Goal: Book appointment/travel/reservation

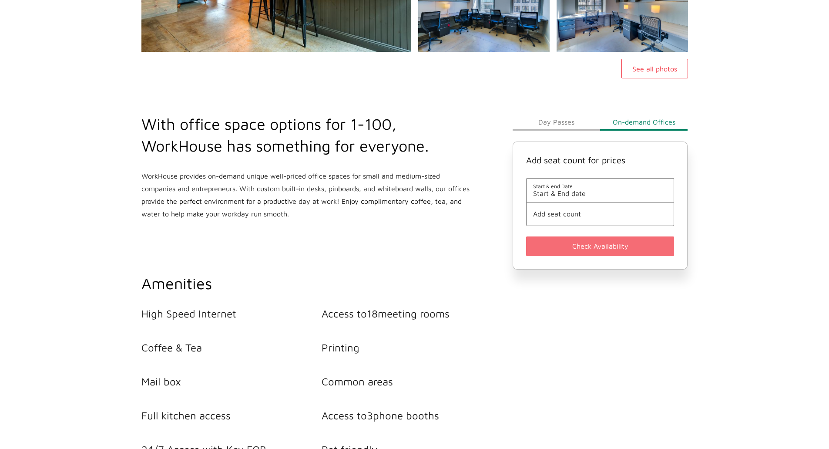
scroll to position [236, 0]
click at [468, 155] on h2 "With office space options for 1-100, WorkHouse has something for everyone." at bounding box center [306, 136] width 330 height 44
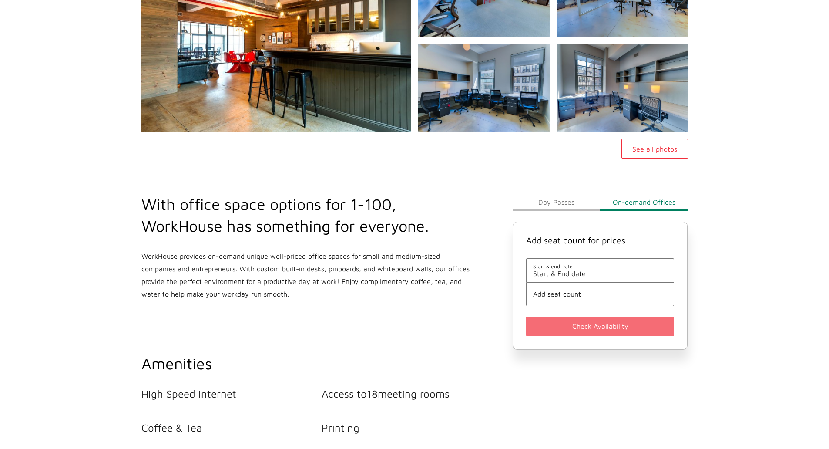
scroll to position [155, 0]
click at [563, 272] on span "Start & End date" at bounding box center [600, 274] width 135 height 8
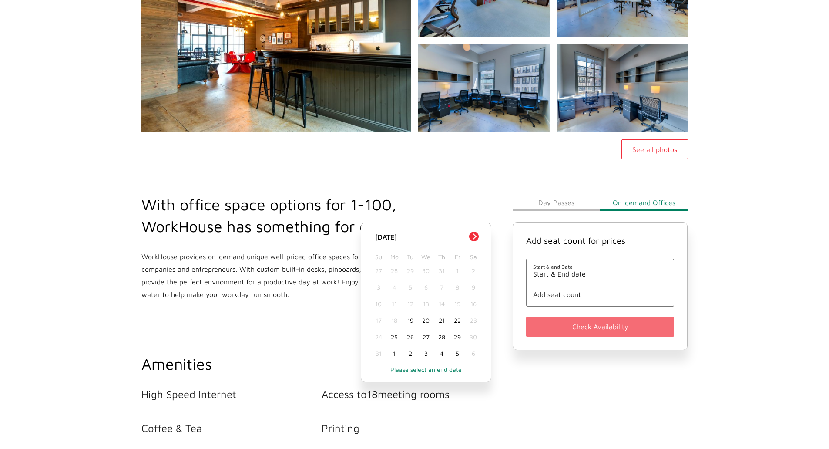
click at [424, 320] on div "20" at bounding box center [426, 320] width 16 height 17
click at [426, 319] on div "20" at bounding box center [426, 320] width 16 height 17
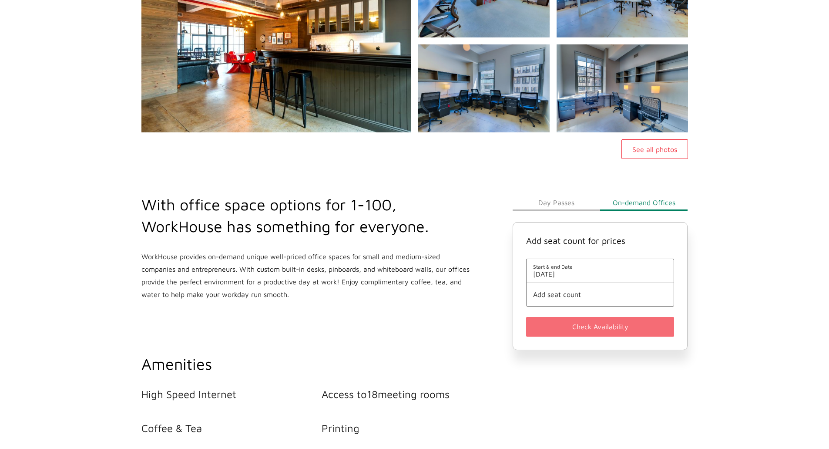
click at [544, 296] on span "Add seat count" at bounding box center [600, 294] width 135 height 8
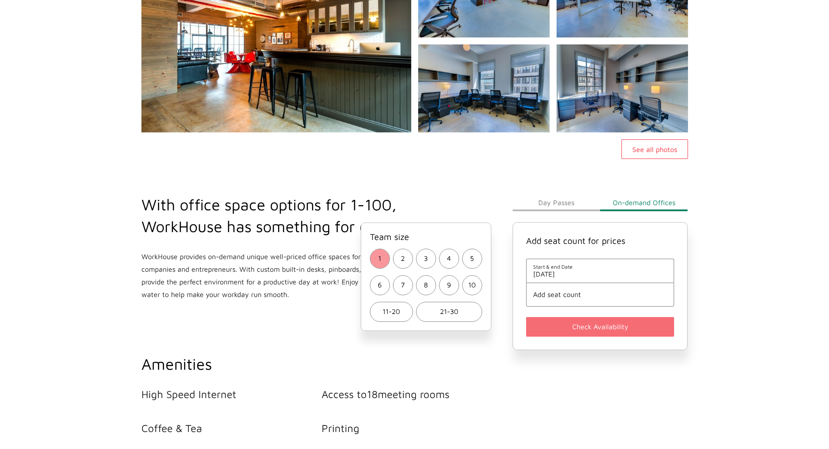
click at [379, 260] on span "1" at bounding box center [379, 258] width 3 height 13
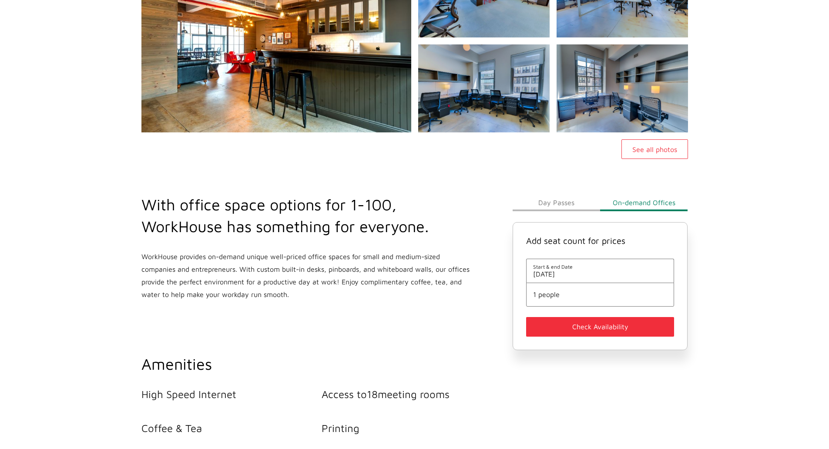
click at [602, 328] on button "Check Availability" at bounding box center [600, 327] width 148 height 20
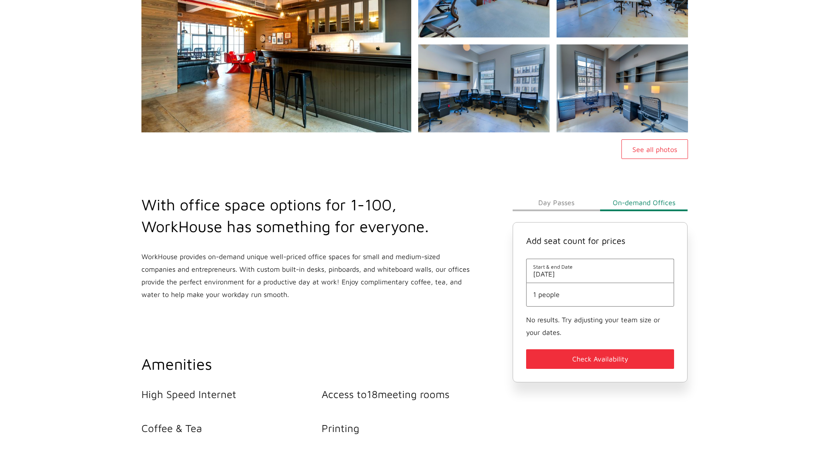
click at [558, 203] on button "Day Passes" at bounding box center [556, 202] width 87 height 17
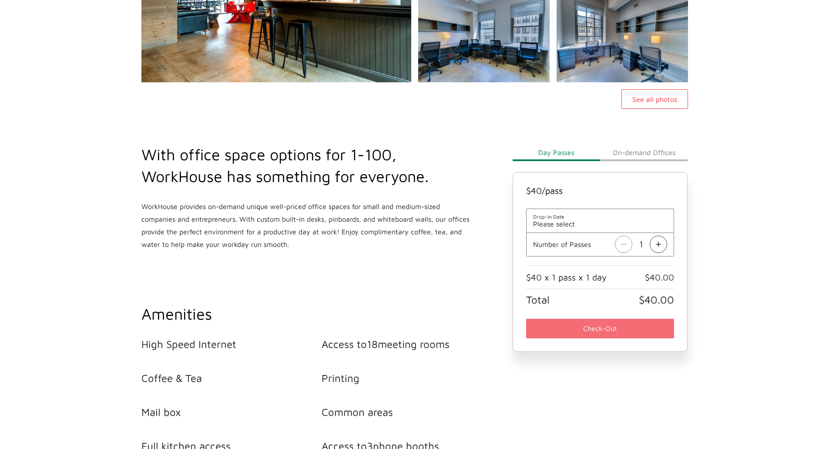
scroll to position [211, 0]
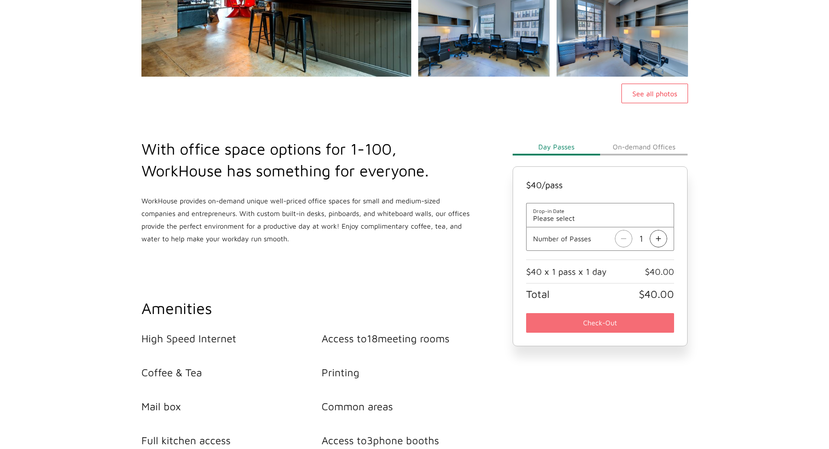
click at [575, 219] on span "Please select" at bounding box center [600, 218] width 135 height 8
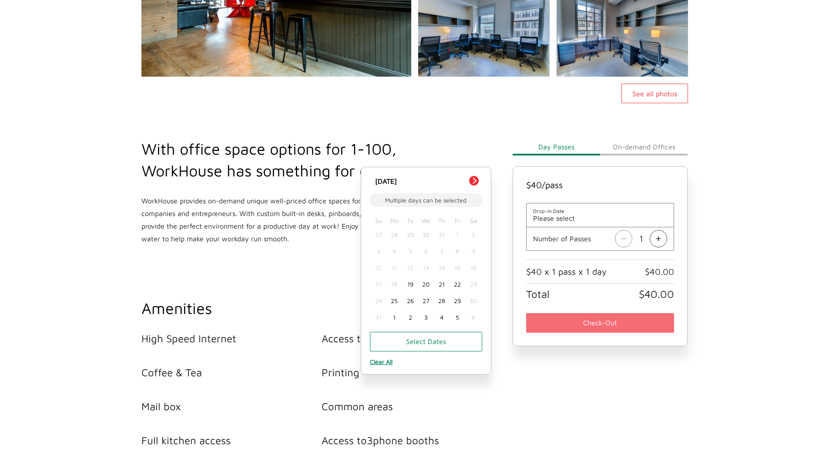
click at [411, 286] on div "19" at bounding box center [410, 284] width 16 height 17
click at [737, 254] on main "WorkHouse Midtown See all photos With office space options for 1-100, WorkHouse…" at bounding box center [414, 325] width 829 height 954
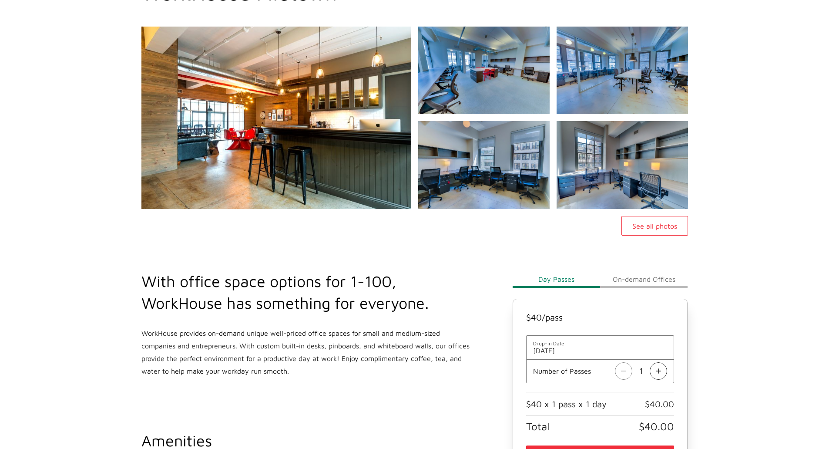
scroll to position [0, 0]
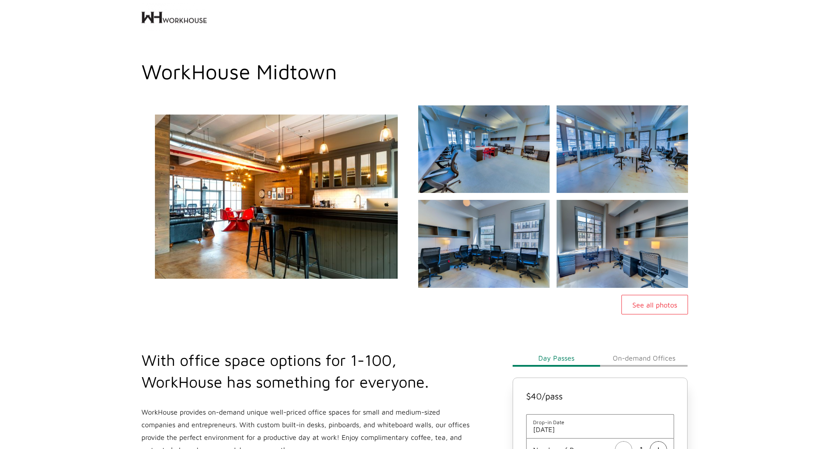
click at [325, 172] on img at bounding box center [277, 196] width 292 height 197
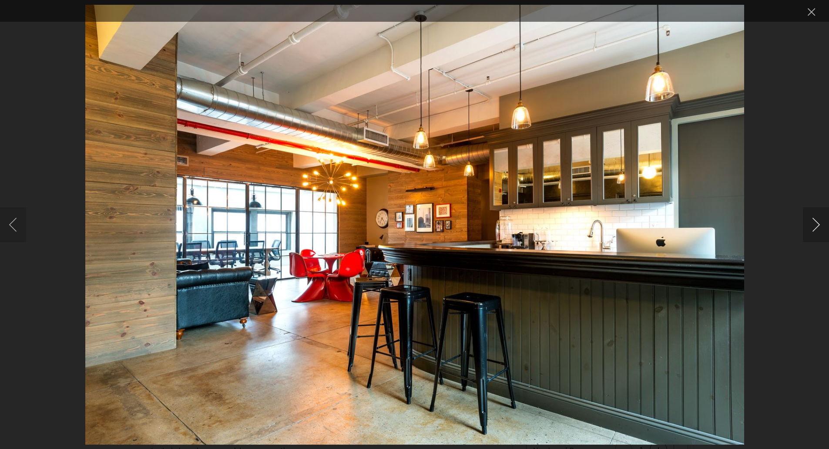
click at [816, 228] on button "Next image" at bounding box center [816, 224] width 26 height 35
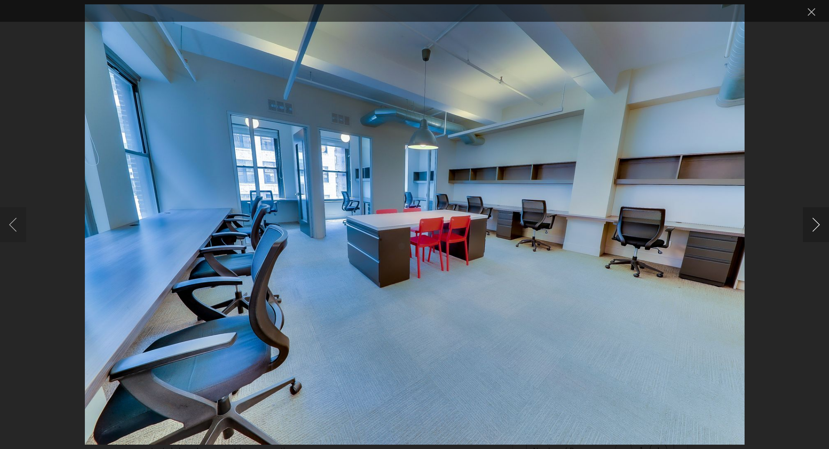
click at [816, 228] on button "Next image" at bounding box center [816, 224] width 26 height 35
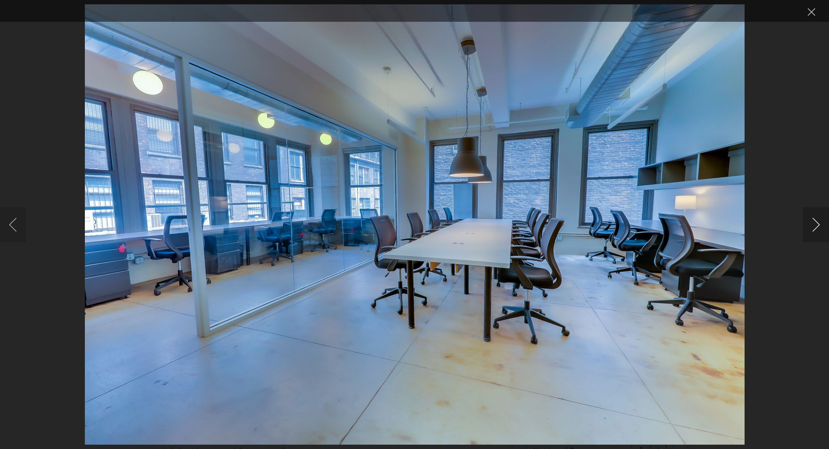
click at [816, 228] on button "Next image" at bounding box center [816, 224] width 26 height 35
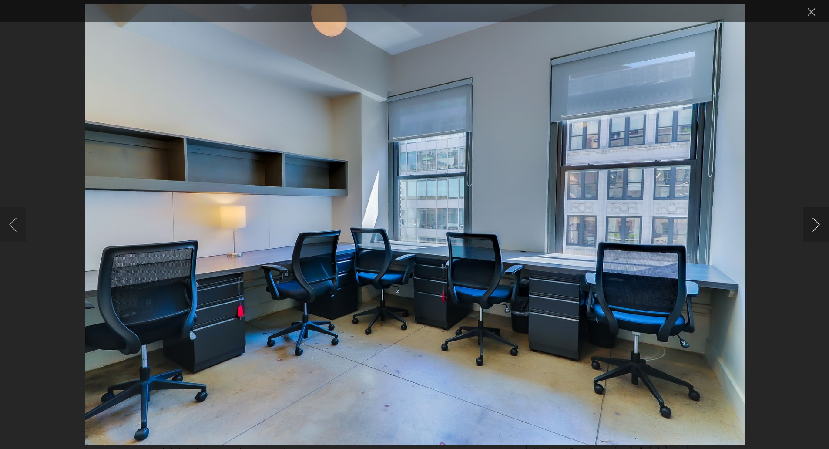
click at [816, 228] on button "Next image" at bounding box center [816, 224] width 26 height 35
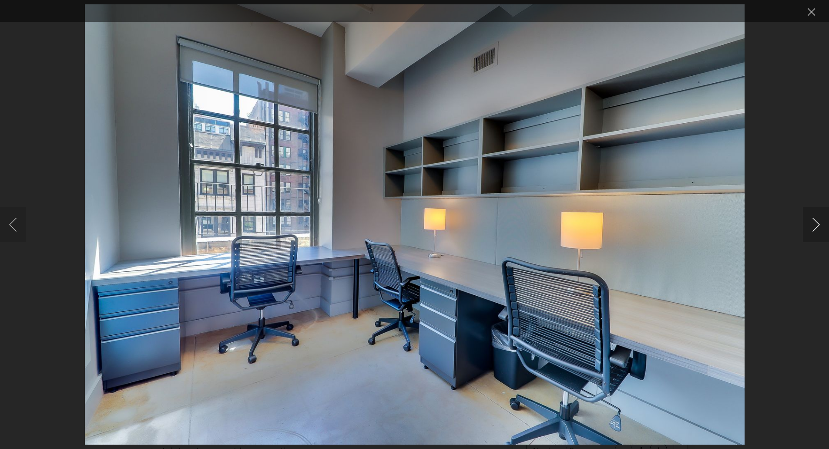
click at [816, 228] on button "Next image" at bounding box center [816, 224] width 26 height 35
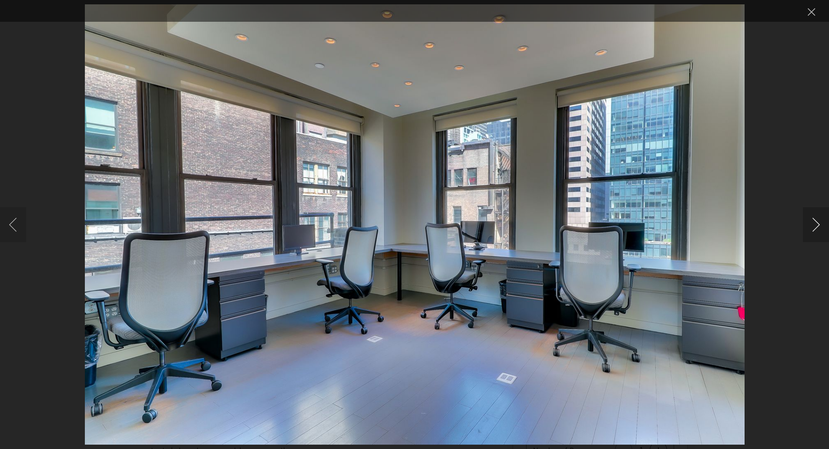
click at [816, 228] on button "Next image" at bounding box center [816, 224] width 26 height 35
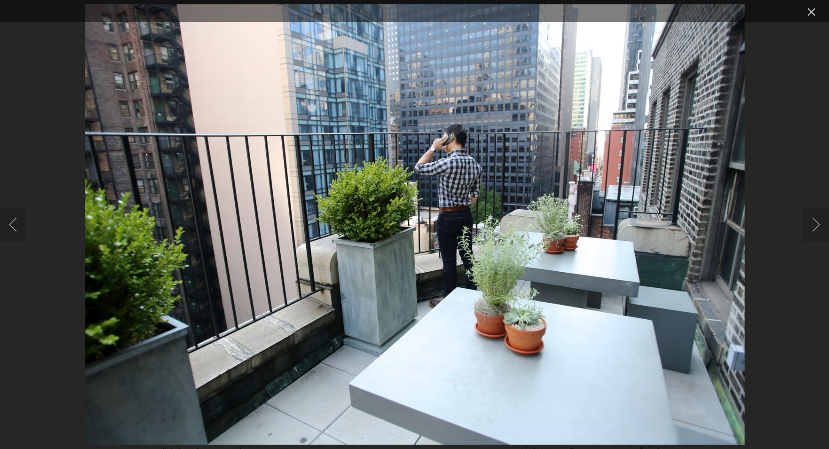
click at [816, 11] on button "Close lightbox" at bounding box center [811, 11] width 17 height 15
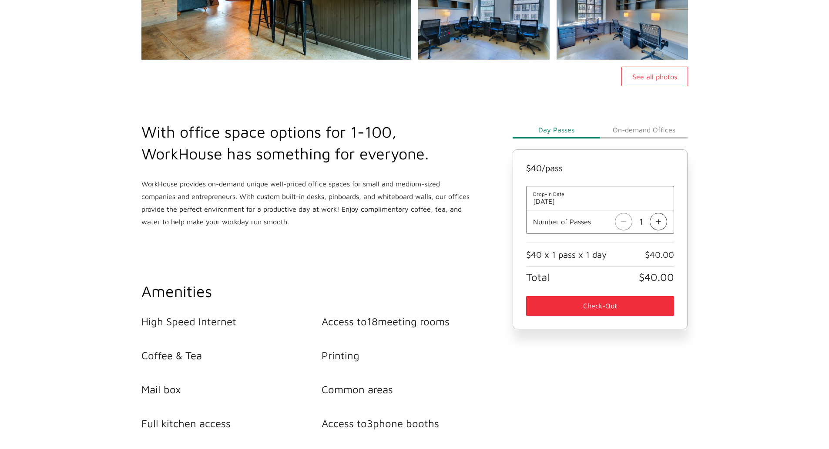
scroll to position [265, 0]
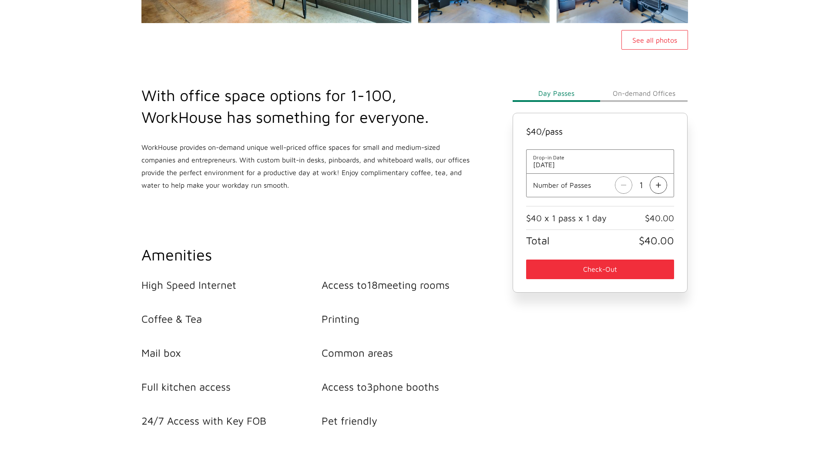
click at [578, 165] on span "[DATE]" at bounding box center [600, 165] width 135 height 8
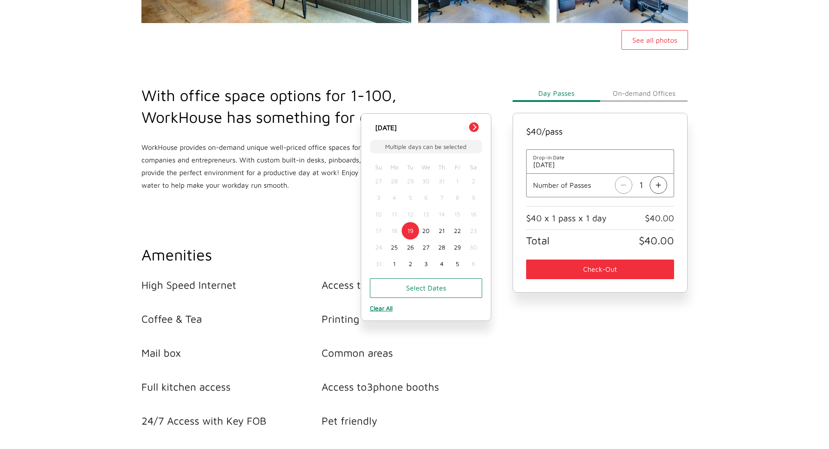
click at [424, 230] on div "20" at bounding box center [426, 230] width 16 height 17
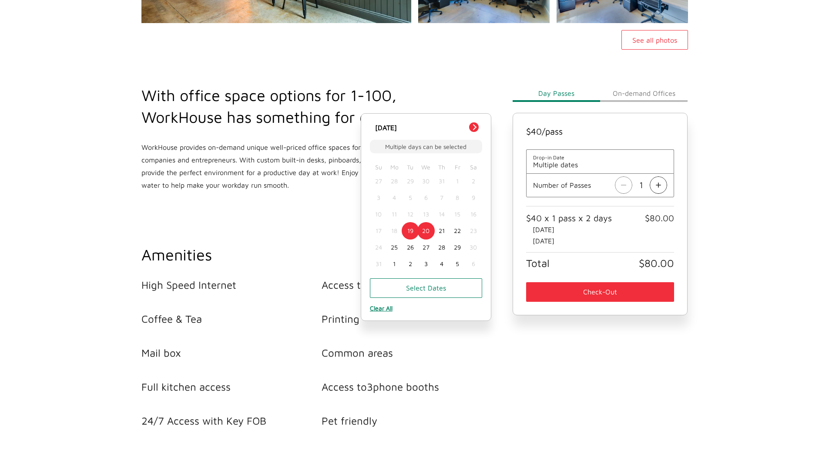
click at [429, 231] on div "20" at bounding box center [426, 230] width 16 height 17
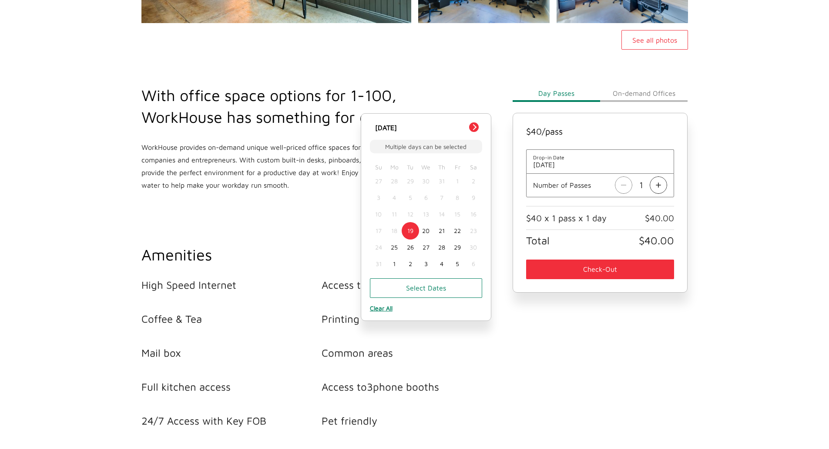
click at [421, 231] on div "20" at bounding box center [426, 230] width 16 height 17
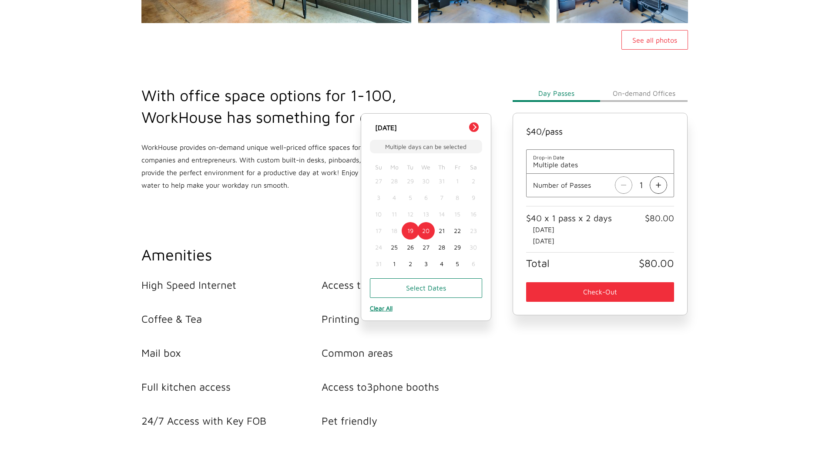
drag, startPoint x: 410, startPoint y: 232, endPoint x: 421, endPoint y: 232, distance: 11.3
click at [421, 232] on div "17 18 19 20 21 22 23" at bounding box center [426, 230] width 111 height 17
click at [423, 232] on div "20" at bounding box center [426, 230] width 16 height 17
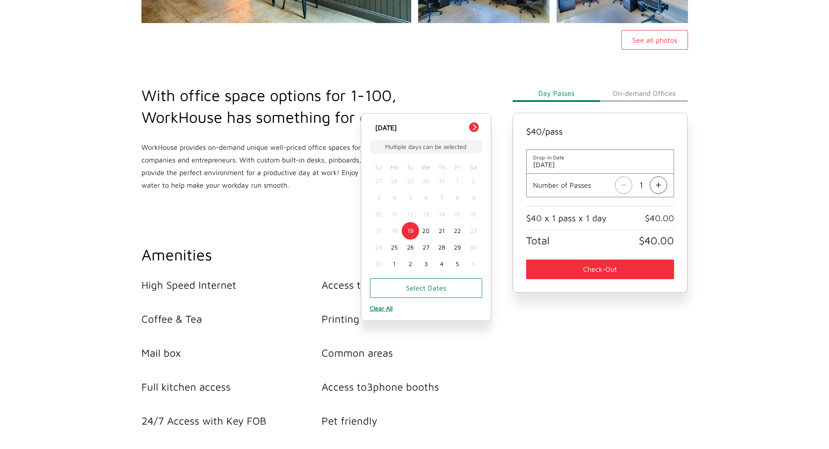
click at [429, 285] on button "Select Dates" at bounding box center [426, 288] width 112 height 20
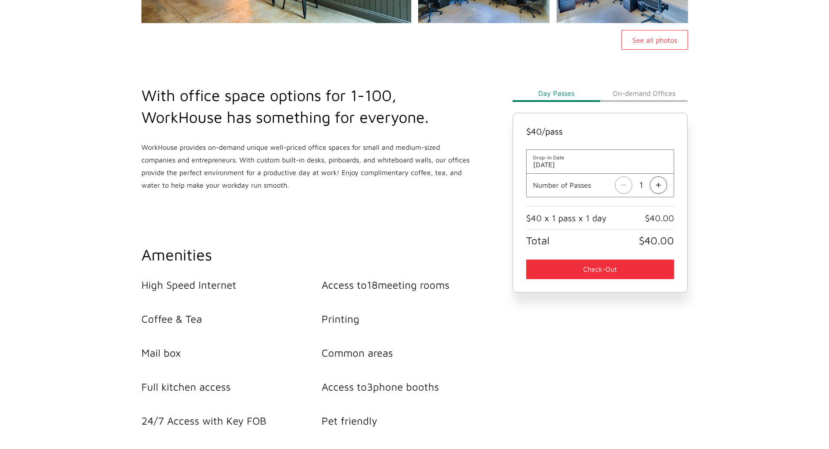
click at [602, 167] on span "[DATE]" at bounding box center [600, 165] width 135 height 8
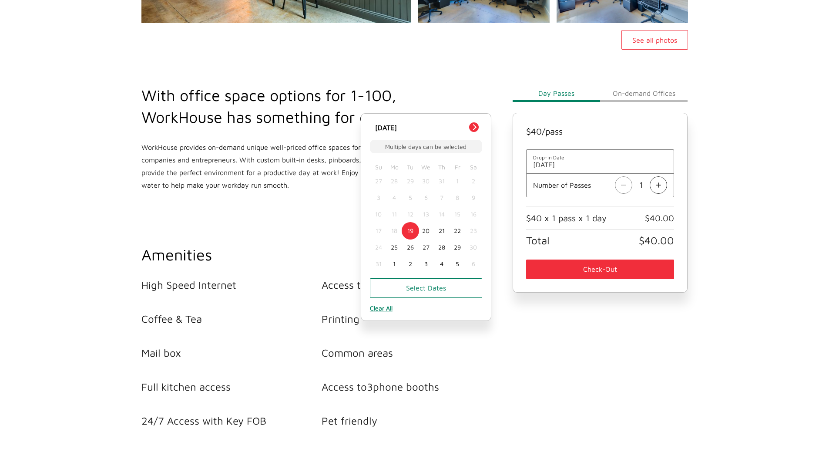
click at [742, 193] on main "WorkHouse Midtown See all photos With office space options for 1-100, WorkHouse…" at bounding box center [414, 272] width 829 height 954
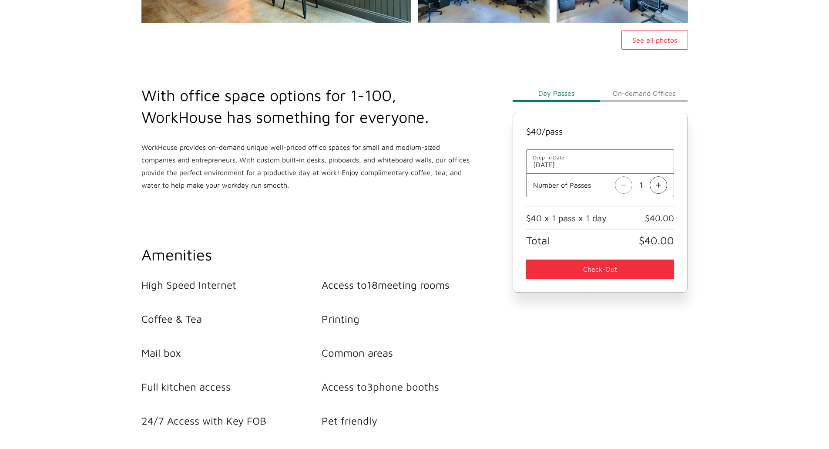
click at [603, 162] on span "[DATE]" at bounding box center [600, 165] width 135 height 8
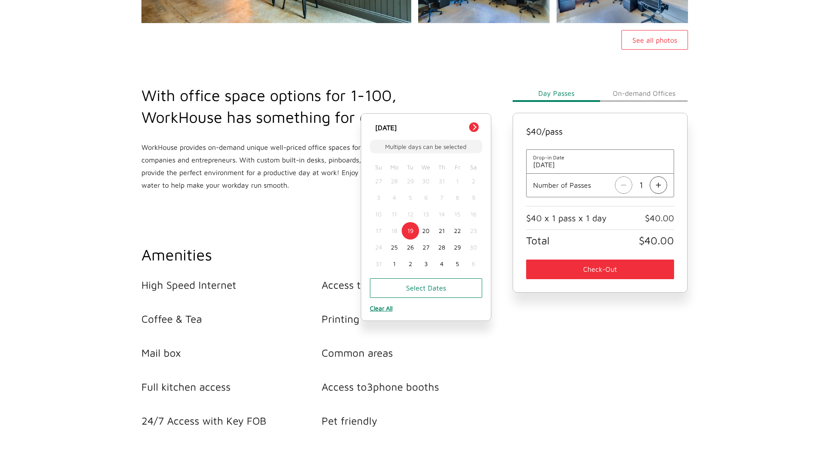
click at [427, 228] on div "20" at bounding box center [426, 230] width 16 height 17
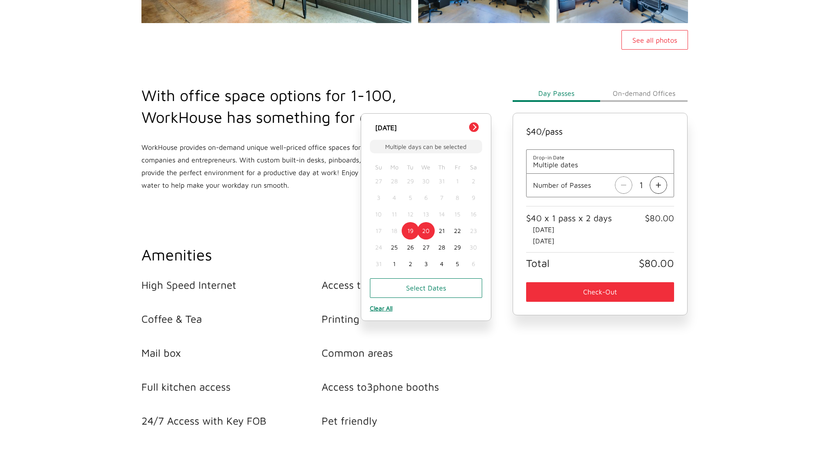
click at [427, 228] on div "20" at bounding box center [426, 230] width 16 height 17
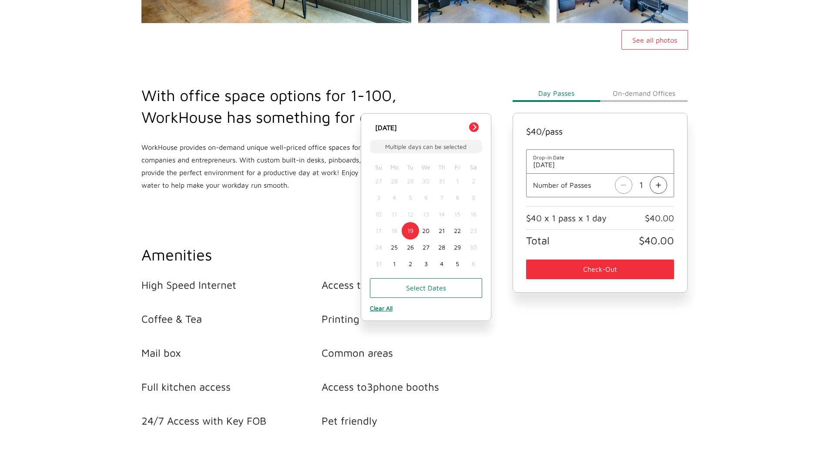
click at [410, 230] on div "19" at bounding box center [410, 230] width 16 height 17
click at [424, 230] on div "20" at bounding box center [426, 230] width 16 height 17
click at [435, 288] on button "Select Dates" at bounding box center [426, 288] width 112 height 20
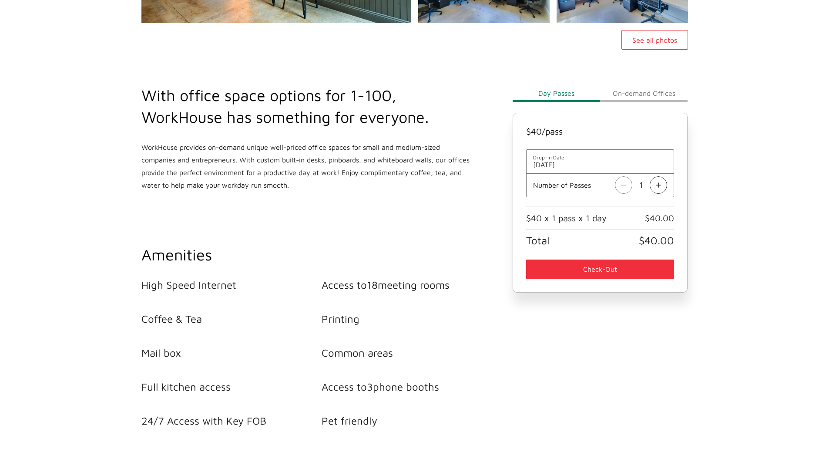
click at [796, 196] on main "WorkHouse Midtown See all photos With office space options for 1-100, WorkHouse…" at bounding box center [414, 272] width 829 height 954
drag, startPoint x: 654, startPoint y: 273, endPoint x: 720, endPoint y: 246, distance: 70.7
click at [720, 246] on main "WorkHouse Midtown See all photos With office space options for 1-100, WorkHouse…" at bounding box center [414, 272] width 829 height 954
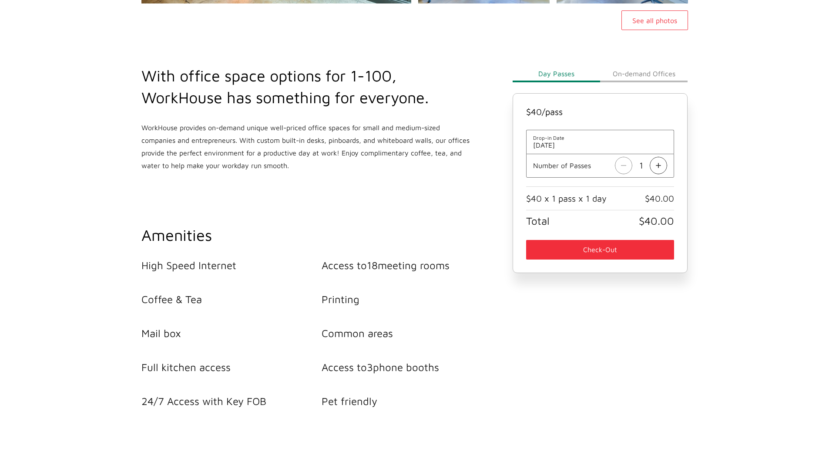
scroll to position [0, 0]
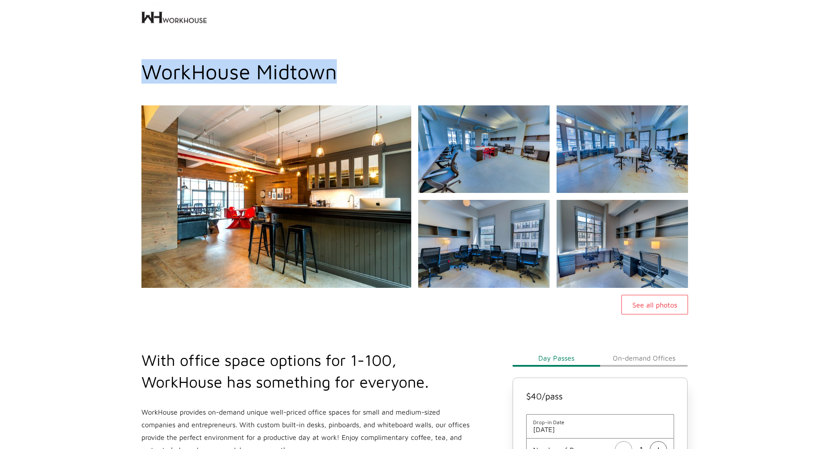
drag, startPoint x: 352, startPoint y: 69, endPoint x: 144, endPoint y: 69, distance: 208.1
click at [144, 69] on h1 "WorkHouse Midtown" at bounding box center [414, 71] width 547 height 24
copy h1 "WorkHouse Midtown"
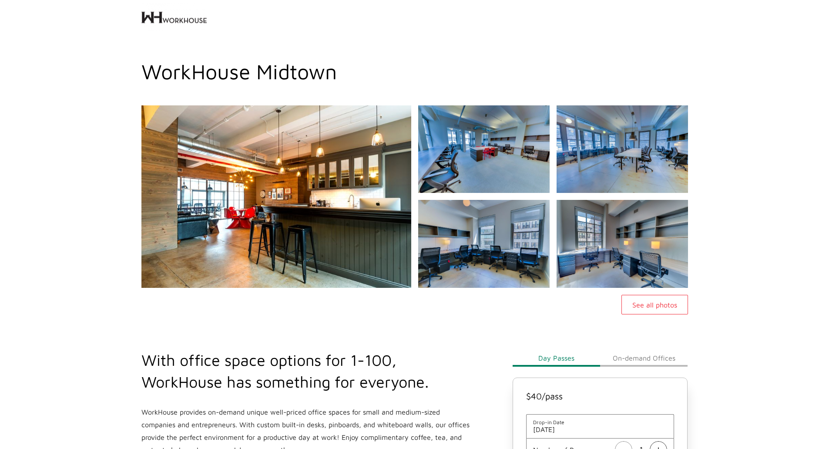
click at [777, 208] on div "See all photos" at bounding box center [414, 209] width 829 height 209
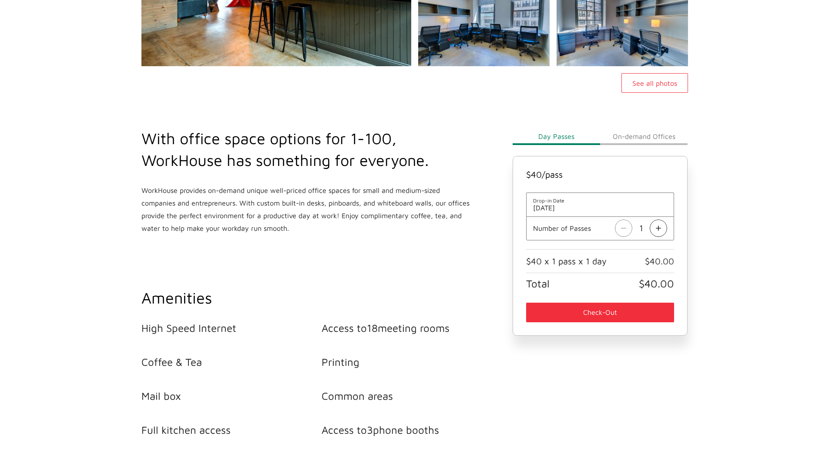
scroll to position [259, 0]
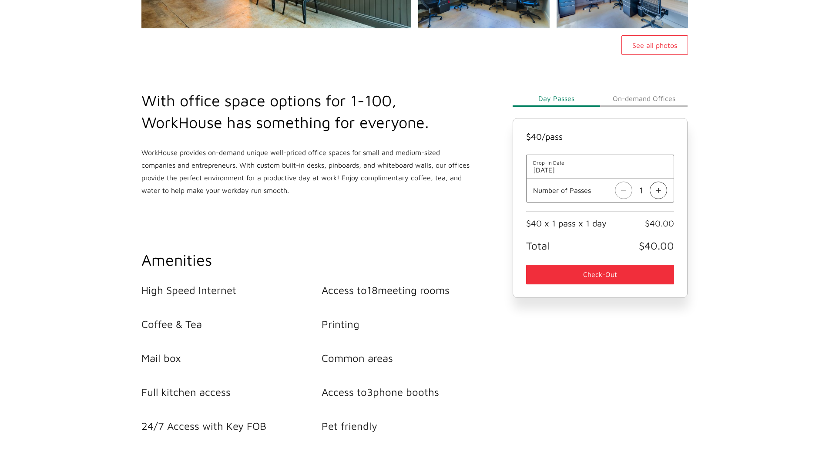
click at [630, 276] on button "Check-Out" at bounding box center [600, 275] width 148 height 20
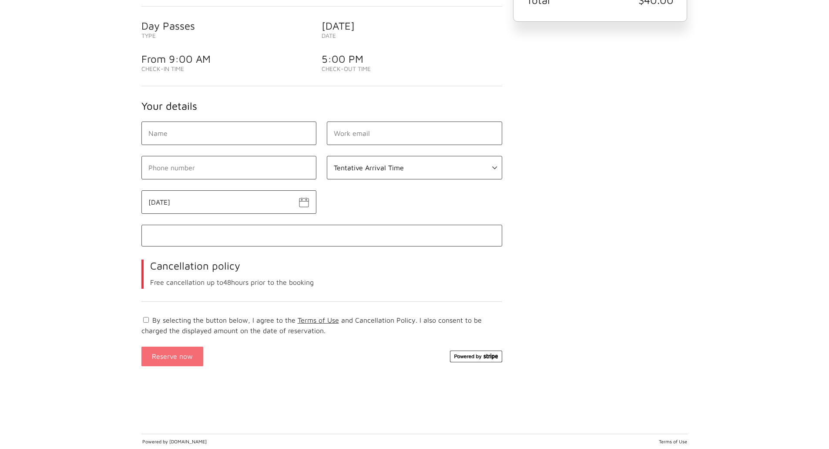
scroll to position [0, 0]
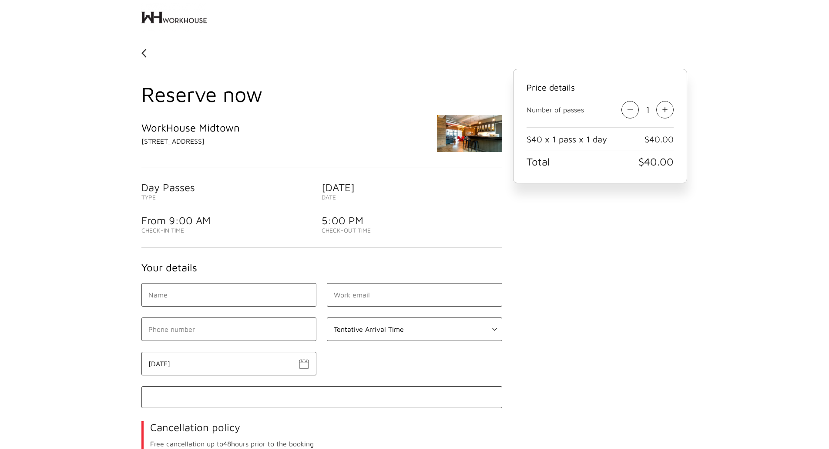
click at [283, 306] on input "text" at bounding box center [228, 295] width 175 height 24
type input "[PERSON_NAME]"
type input "[EMAIL_ADDRESS][DOMAIN_NAME]"
type input "[PHONE_NUMBER]"
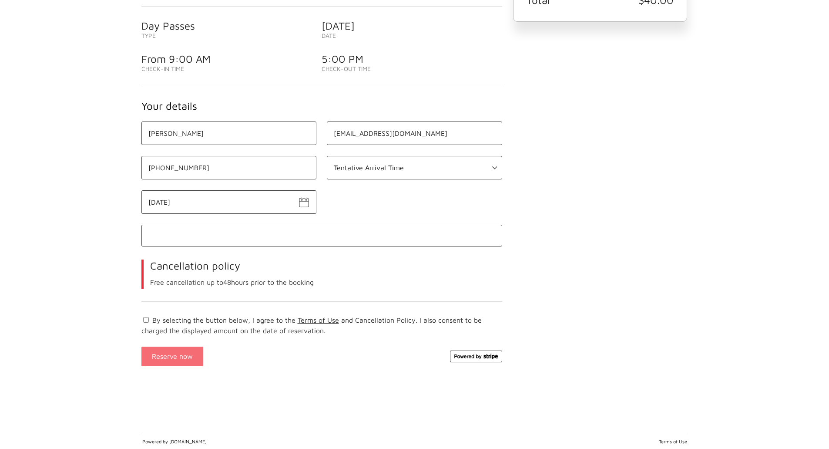
click at [435, 173] on select "Tentative Arrival Time 09:00 AM 09:30 AM 10:00 AM 10:30 AM 11:00 AM 11:30 AM 12…" at bounding box center [414, 168] width 175 height 24
select select "09:00 AM"
click at [327, 156] on select "Tentative Arrival Time 09:00 AM 09:30 AM 10:00 AM 10:30 AM 11:00 AM 11:30 AM 12…" at bounding box center [414, 168] width 175 height 24
click at [420, 194] on div "[PERSON_NAME] [EMAIL_ADDRESS][DOMAIN_NAME] [PHONE_NUMBER] Tentative Arrival Tim…" at bounding box center [321, 251] width 371 height 260
click at [627, 257] on div "Price details Number of passes 1 $40 x 1 pass x 1 day $40.00 Total $40.00" at bounding box center [601, 149] width 186 height 485
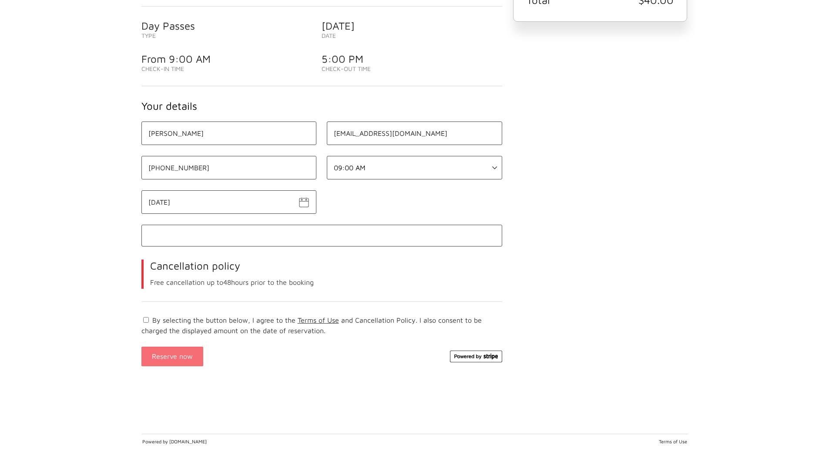
click at [150, 319] on label "By selecting the button below, I agree to the Terms of Use and Cancellation Pol…" at bounding box center [311, 325] width 340 height 18
click at [149, 319] on input "By selecting the button below, I agree to the Terms of Use and Cancellation Pol…" at bounding box center [146, 320] width 6 height 6
checkbox input "true"
click at [172, 358] on button "Reserve now" at bounding box center [172, 357] width 62 height 20
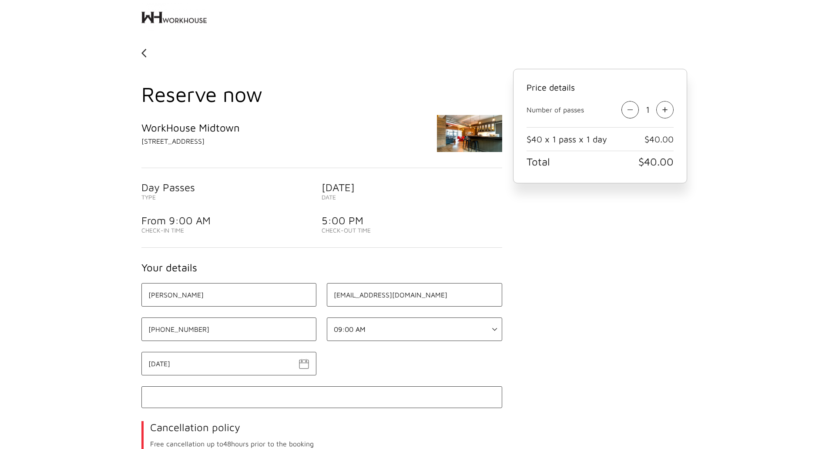
select select "09:00 AM"
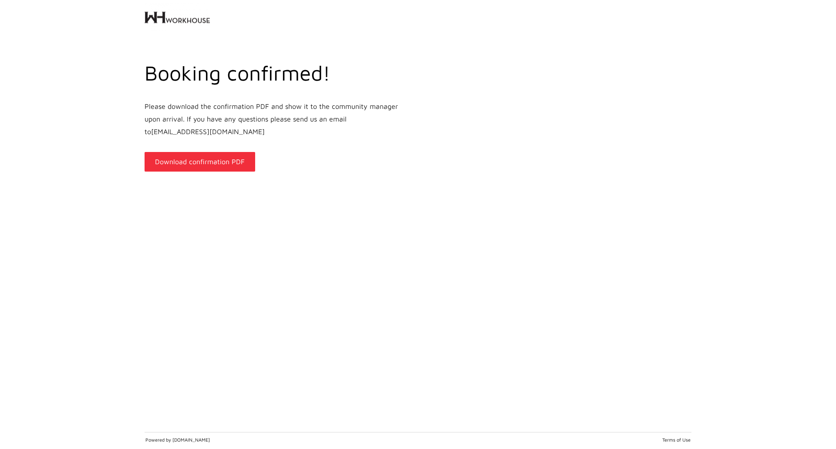
click at [223, 165] on link "Download confirmation PDF" at bounding box center [200, 162] width 111 height 20
